Goal: Information Seeking & Learning: Learn about a topic

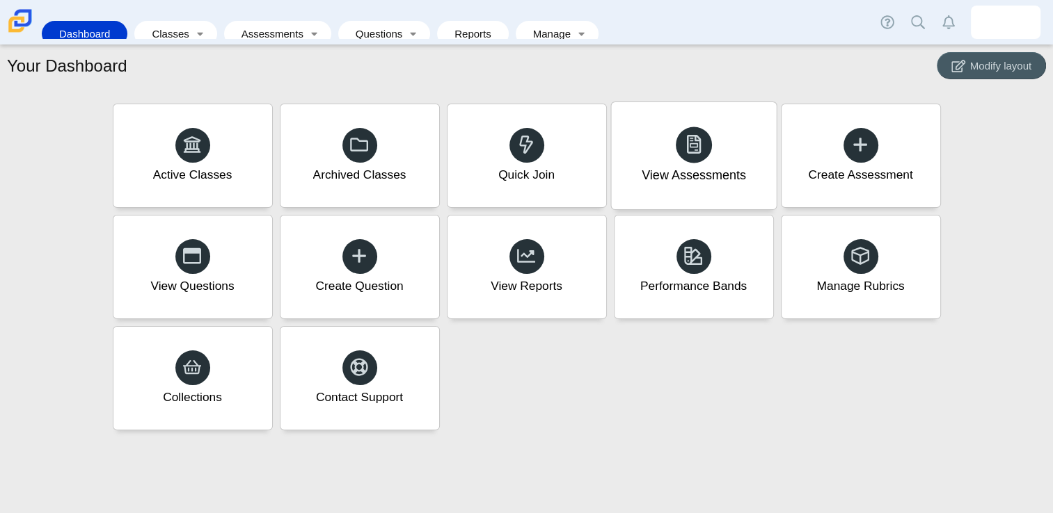
click at [737, 145] on div "View Assessments" at bounding box center [693, 155] width 165 height 107
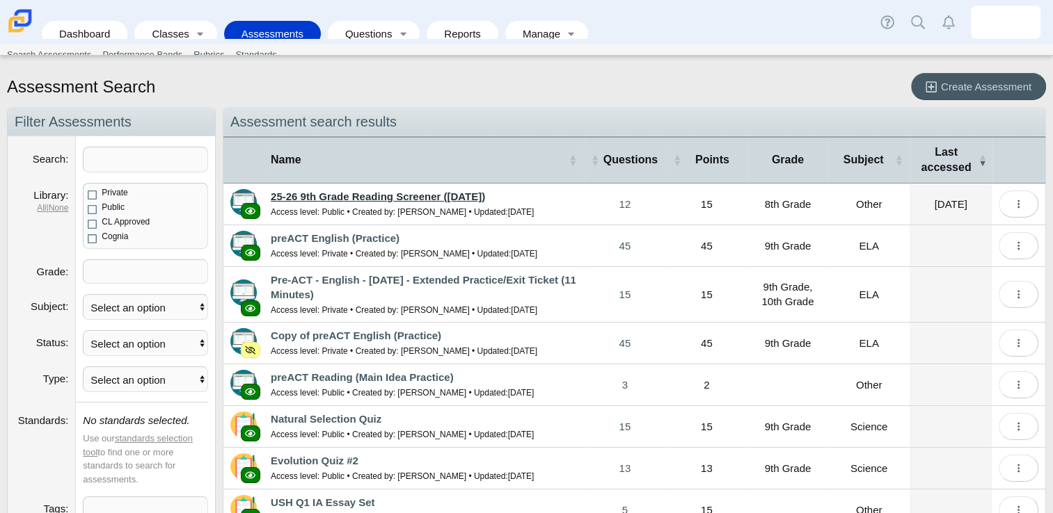
click at [395, 198] on link "25-26 9th Grade Reading Screener ([DATE])" at bounding box center [378, 197] width 214 height 12
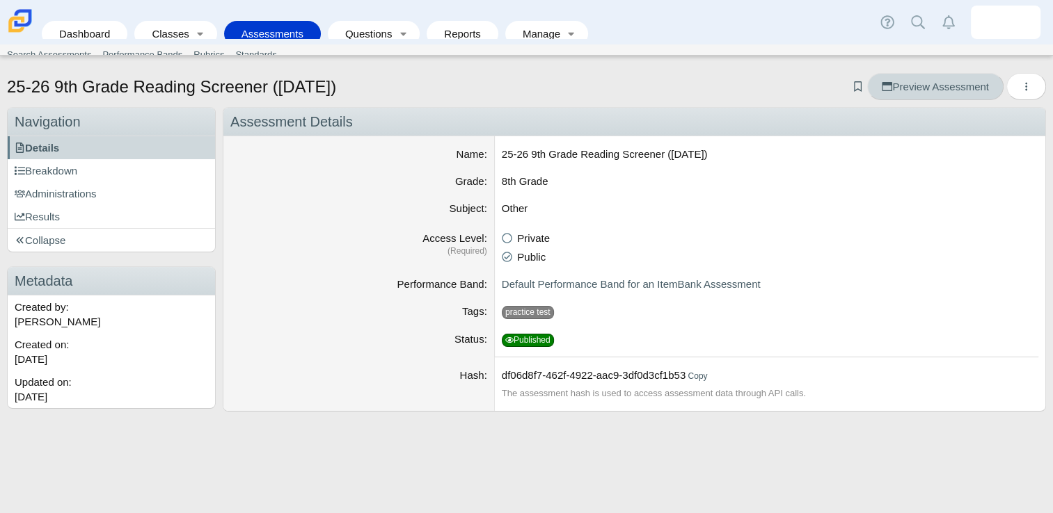
click at [893, 86] on span "Preview Assessment" at bounding box center [935, 87] width 106 height 12
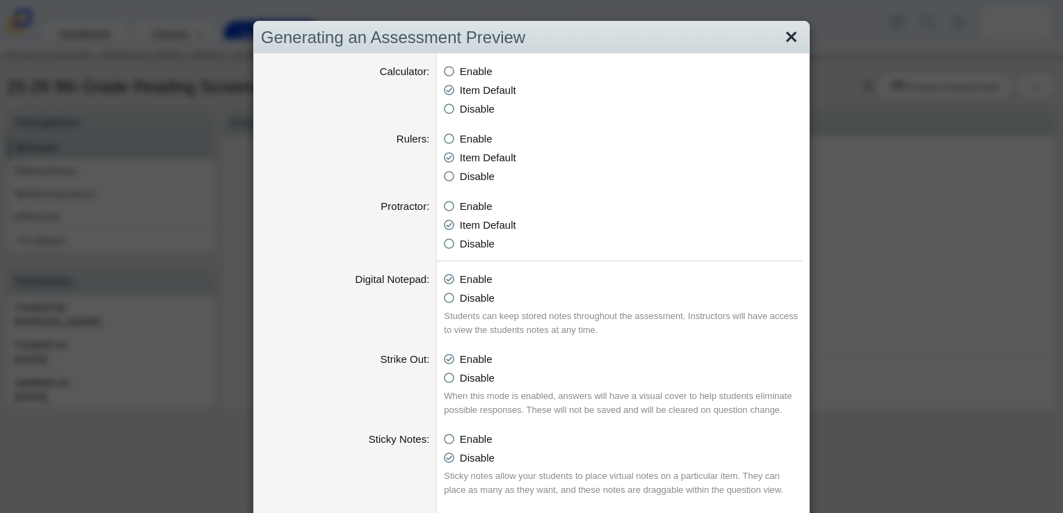
click at [785, 35] on link "Close" at bounding box center [792, 38] width 22 height 24
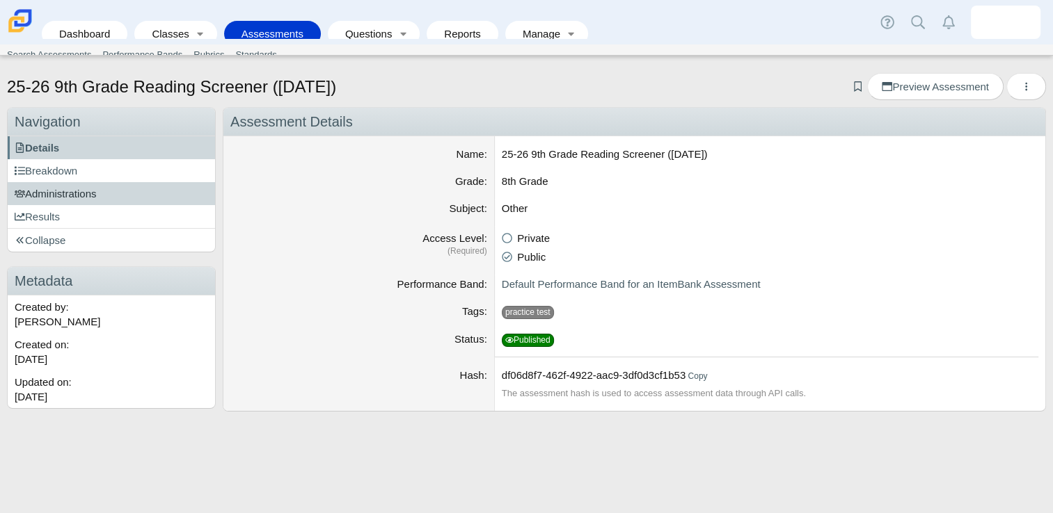
click at [67, 189] on span "Administrations" at bounding box center [56, 194] width 82 height 12
